Goal: Task Accomplishment & Management: Manage account settings

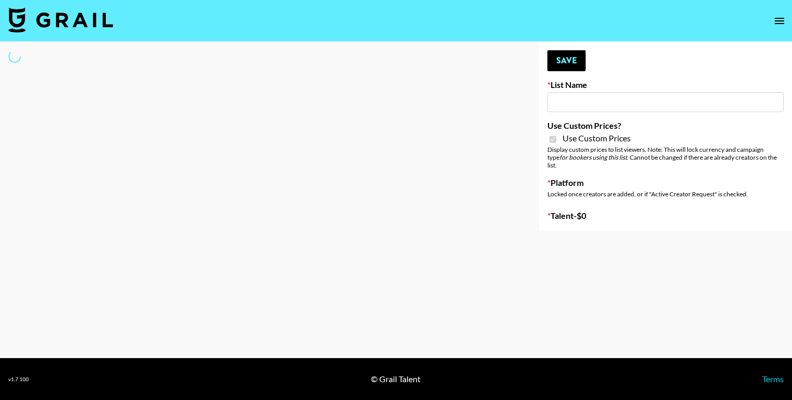
type input "[PERSON_NAME] (IG)"
checkbox input "true"
select select "Song"
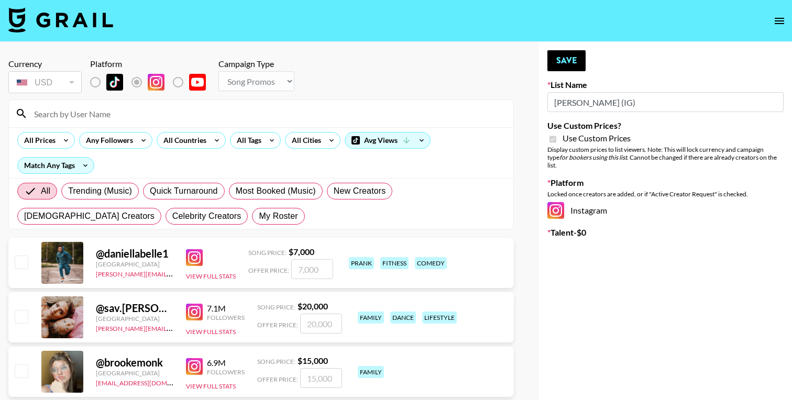
click at [106, 111] on input at bounding box center [267, 113] width 479 height 17
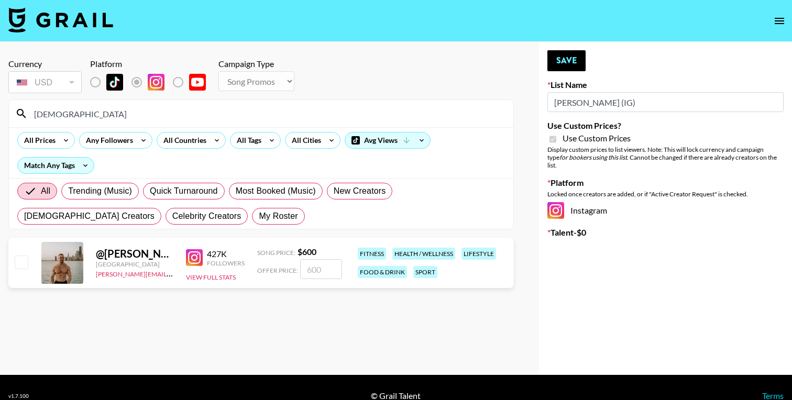
type input "christianpo"
click at [332, 270] on input "number" at bounding box center [321, 269] width 42 height 20
paste input "2800"
type input "2800"
checkbox input "true"
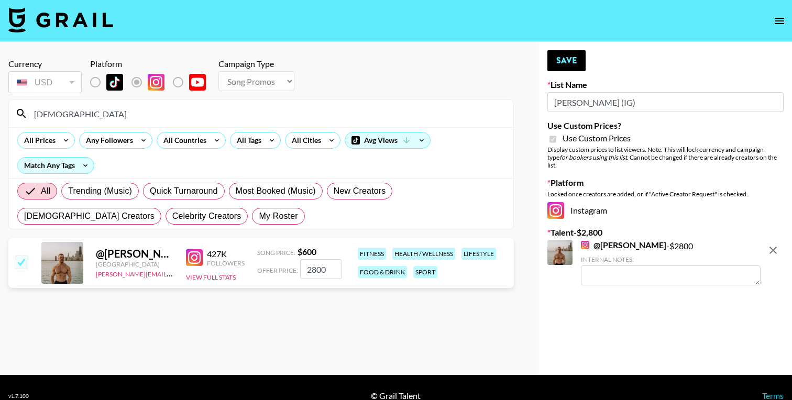
type input "2800"
click at [598, 268] on textarea at bounding box center [671, 276] width 180 height 20
type textarea "Doctor and business owner"
click at [574, 58] on button "Save" at bounding box center [566, 60] width 38 height 21
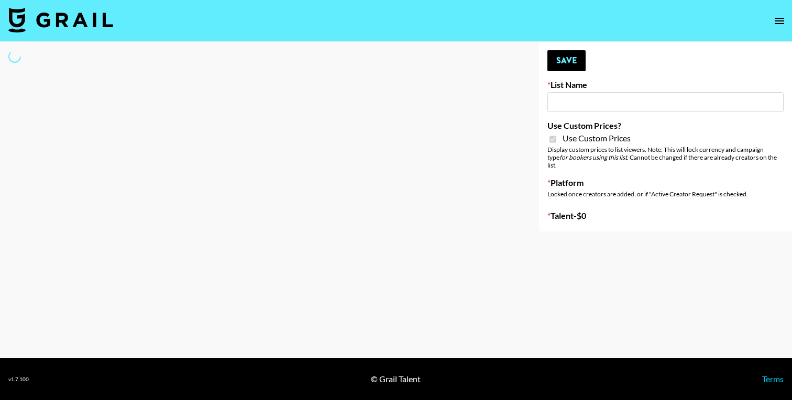
type input "[PERSON_NAME] (IG)"
checkbox input "true"
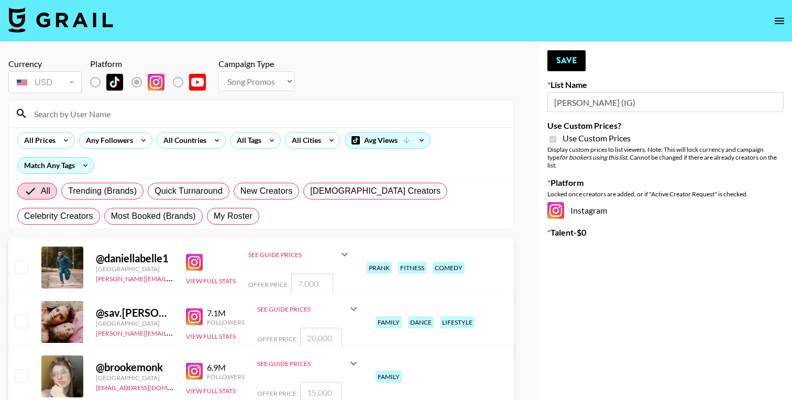
select select "Brand"
